Goal: Obtain resource: Download file/media

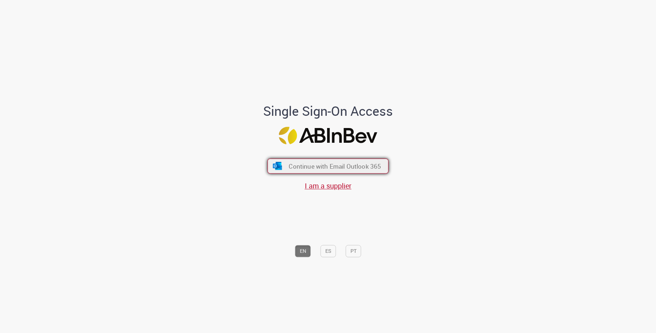
click at [352, 174] on div "Continue with Email Outlook 365 I am a supplier" at bounding box center [328, 171] width 119 height 40
click at [349, 171] on button "Continue with Email Outlook 365" at bounding box center [328, 166] width 121 height 15
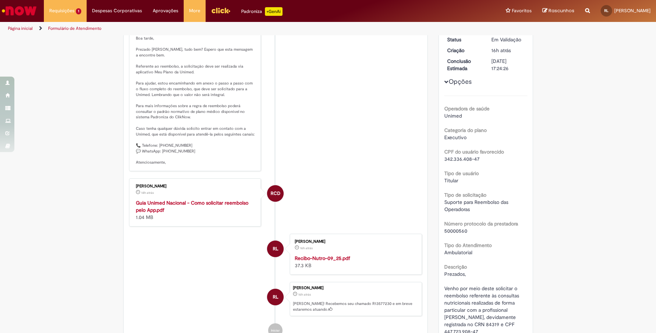
scroll to position [72, 0]
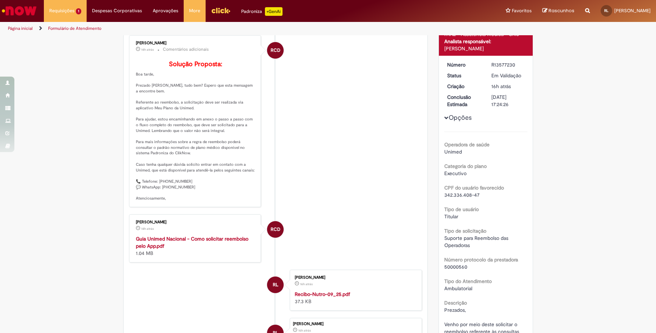
click at [188, 246] on div "Guia Unimed Nacional - Como solicitar reembolso pelo App.pdf 1.04 MB" at bounding box center [196, 246] width 120 height 22
click at [189, 249] on strong "Guia Unimed Nacional - Como solicitar reembolso pelo App.pdf" at bounding box center [192, 243] width 113 height 14
